Goal: Task Accomplishment & Management: Use online tool/utility

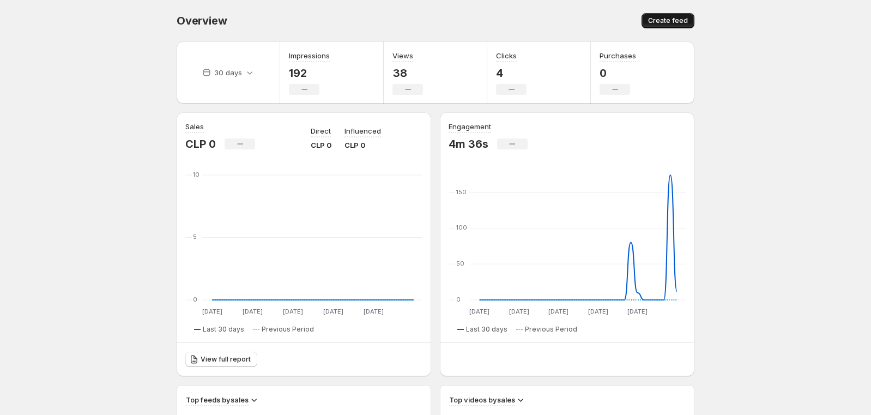
click at [661, 24] on span "Create feed" at bounding box center [668, 20] width 40 height 9
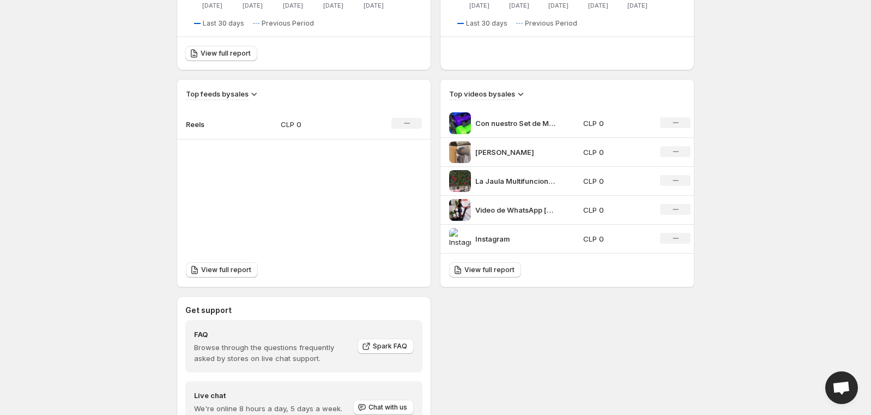
scroll to position [327, 0]
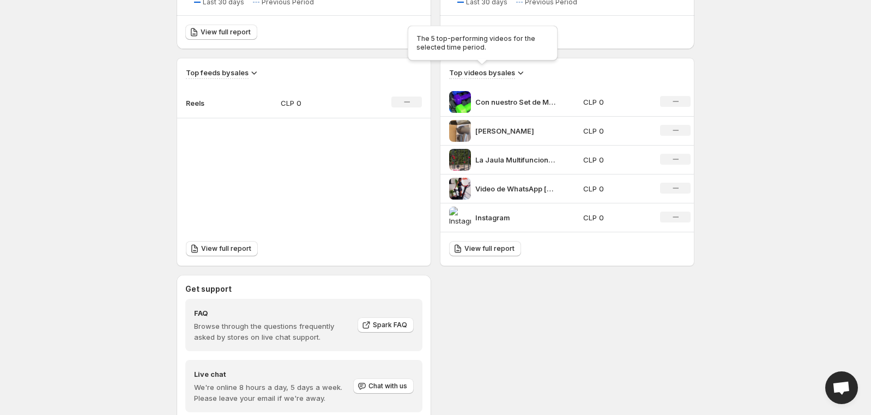
click at [510, 69] on h3 "Top videos by sales" at bounding box center [482, 72] width 66 height 11
click at [489, 255] on div "View full report" at bounding box center [566, 248] width 253 height 33
click at [489, 247] on span "View full report" at bounding box center [489, 248] width 50 height 9
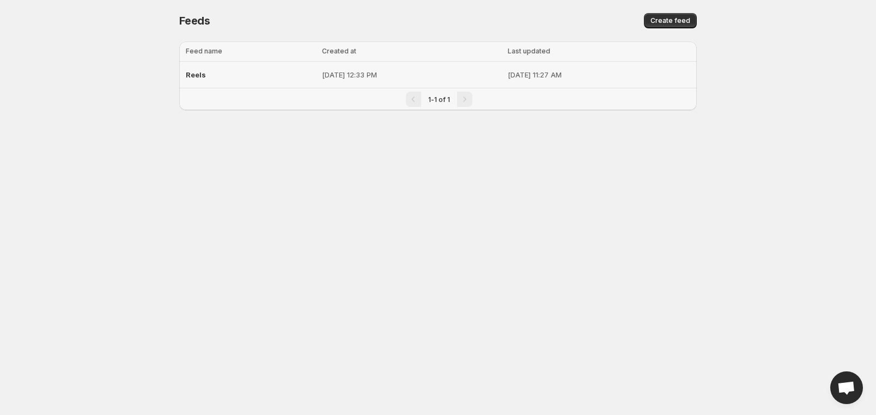
click at [322, 74] on p "[DATE] 12:33 PM" at bounding box center [411, 74] width 179 height 11
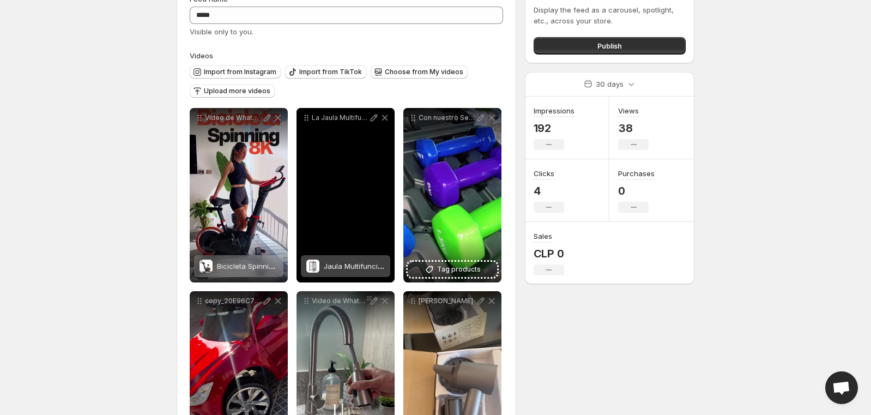
scroll to position [109, 0]
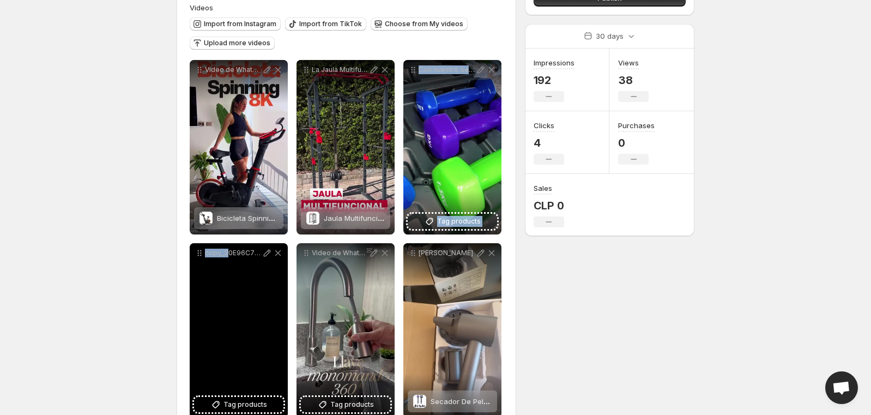
drag, startPoint x: 427, startPoint y: 145, endPoint x: 184, endPoint y: 322, distance: 300.2
click at [222, 340] on div "**********" at bounding box center [346, 238] width 313 height 357
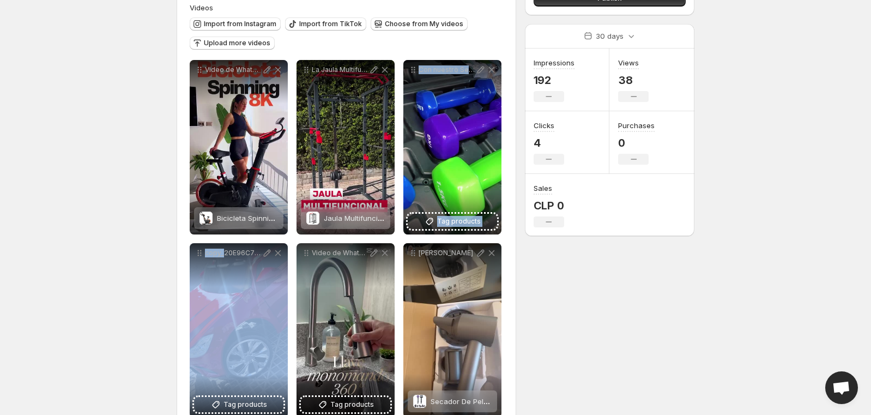
click at [103, 299] on body "**********" at bounding box center [435, 98] width 871 height 415
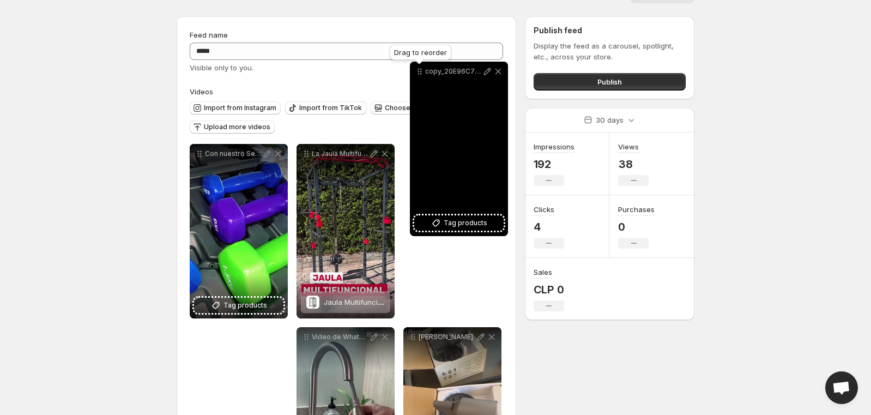
scroll to position [20, 0]
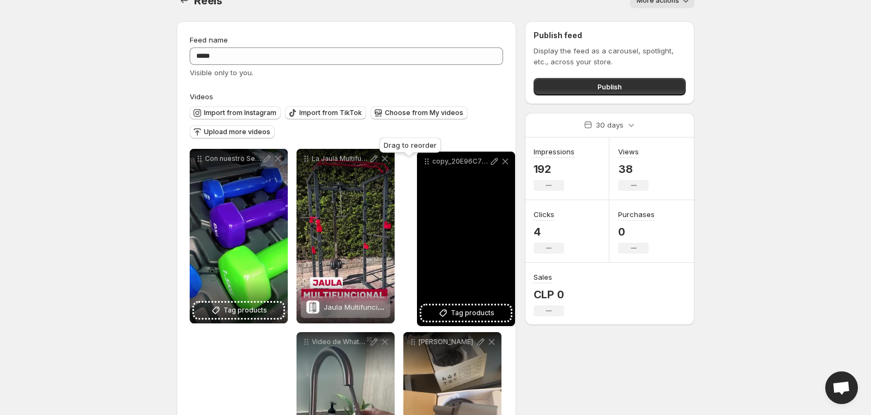
drag, startPoint x: 199, startPoint y: 226, endPoint x: 427, endPoint y: 164, distance: 235.5
click at [427, 164] on icon at bounding box center [426, 161] width 11 height 11
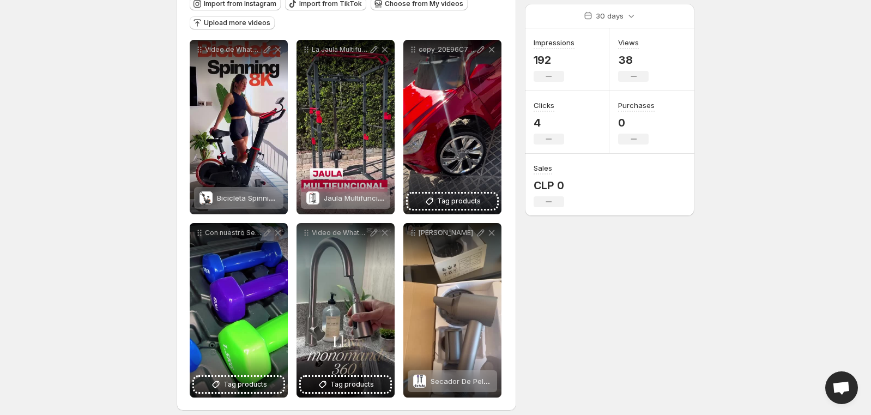
scroll to position [0, 0]
